Goal: Navigation & Orientation: Find specific page/section

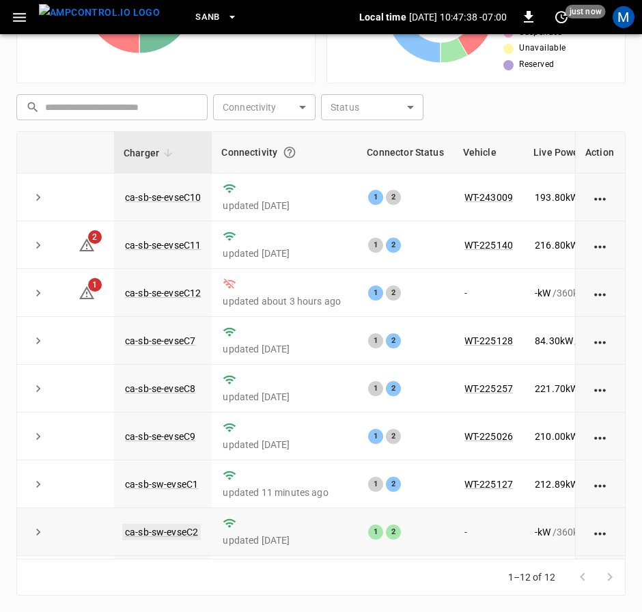
scroll to position [205, 138]
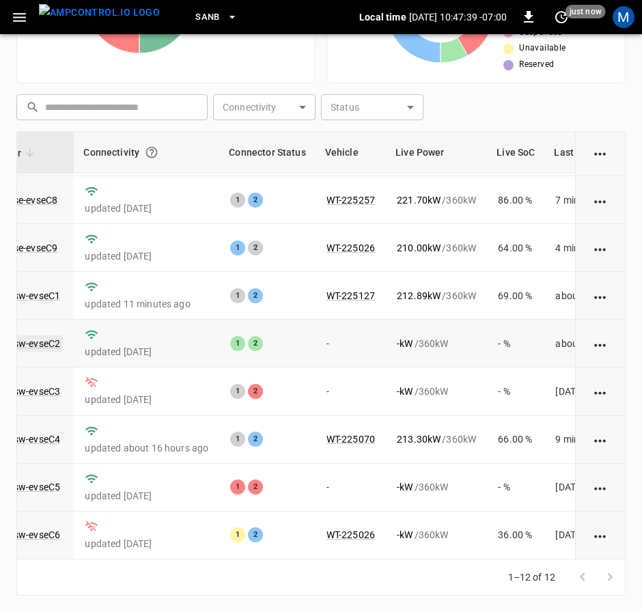
click at [53, 335] on link "ca-sb-sw-evseC2" at bounding box center [23, 343] width 79 height 16
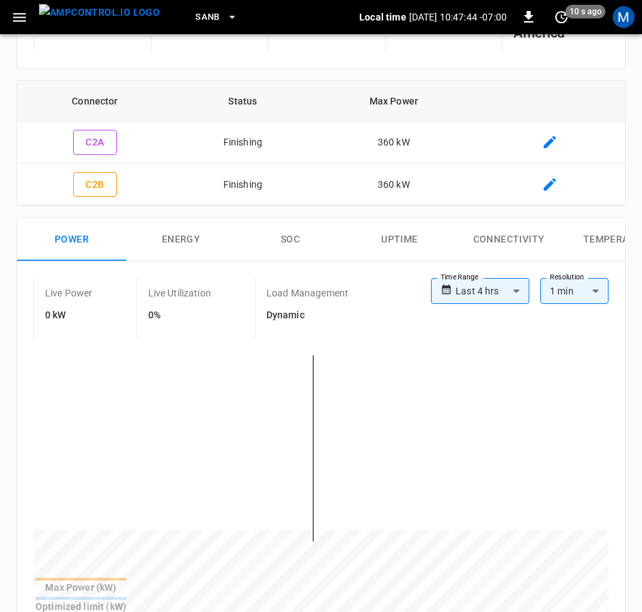
scroll to position [27, 0]
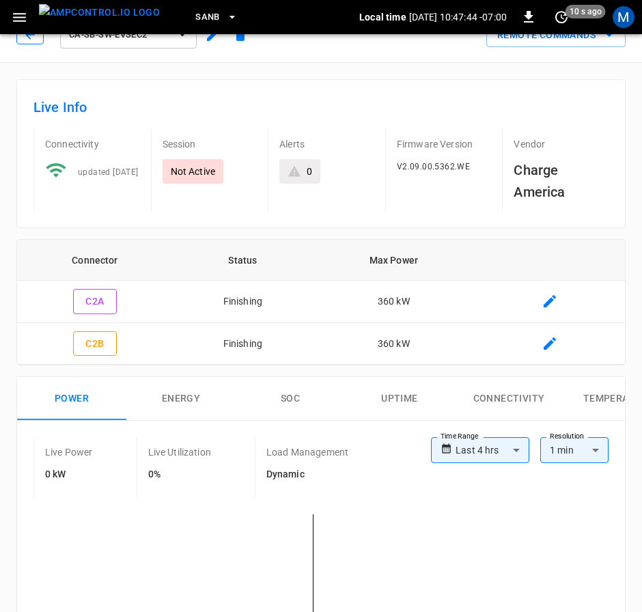
click at [40, 42] on button "button" at bounding box center [29, 34] width 27 height 19
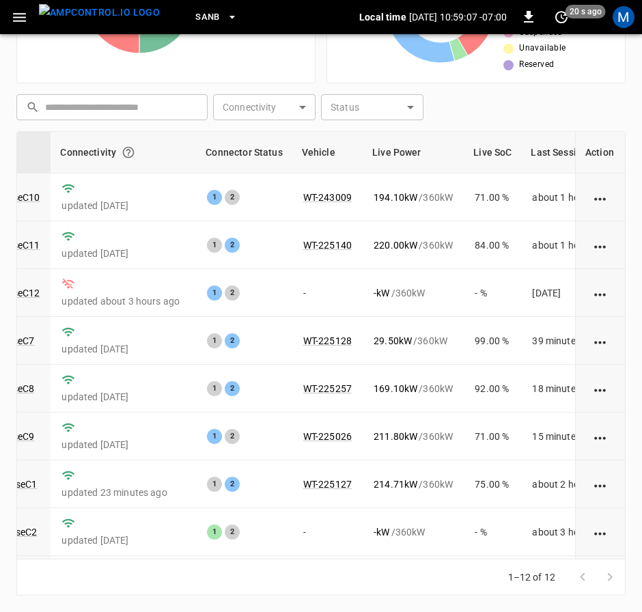
scroll to position [0, 100]
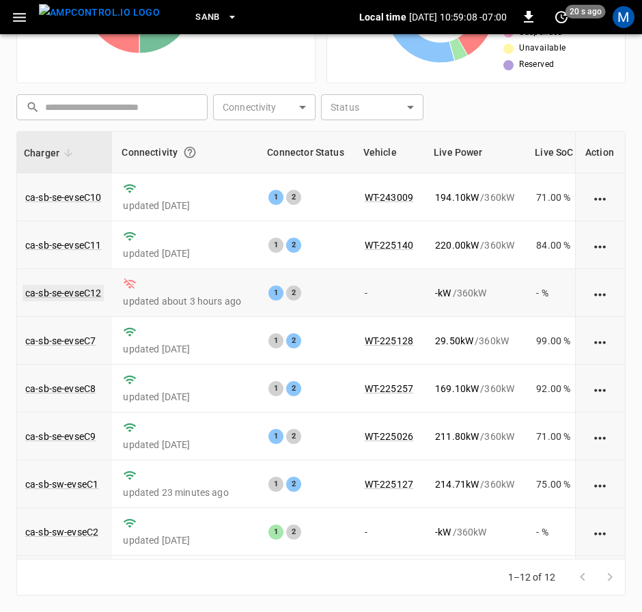
click at [79, 294] on link "ca-sb-se-evseC12" at bounding box center [63, 293] width 81 height 16
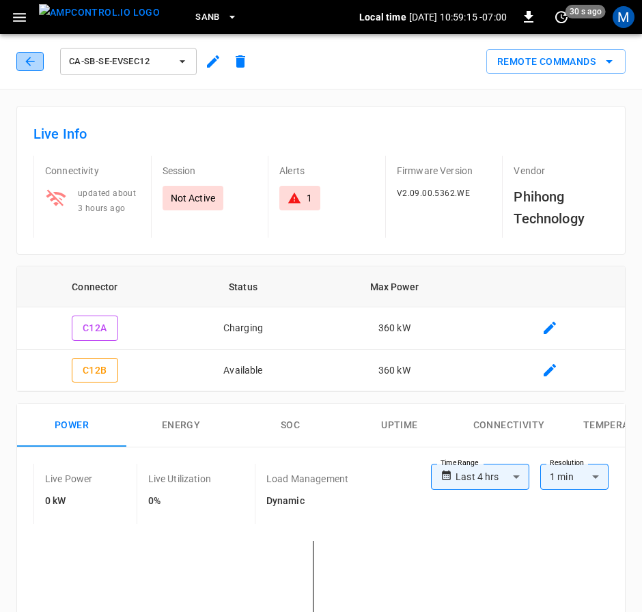
click at [33, 62] on icon "button" at bounding box center [30, 62] width 14 height 14
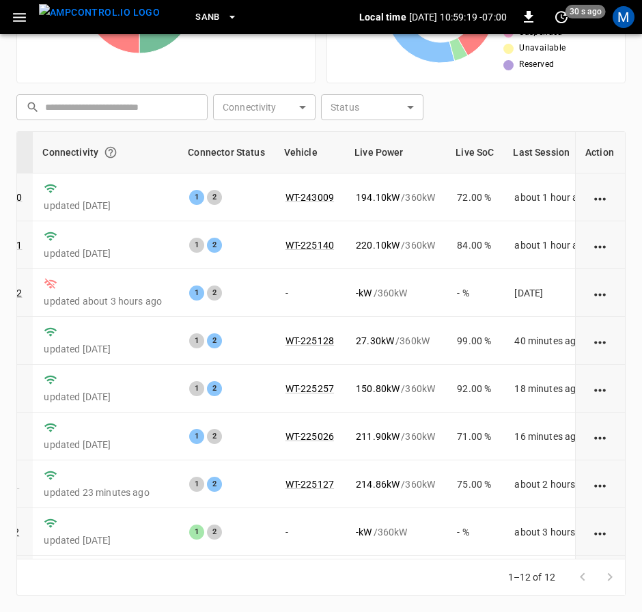
scroll to position [0, 180]
